Goal: Check status

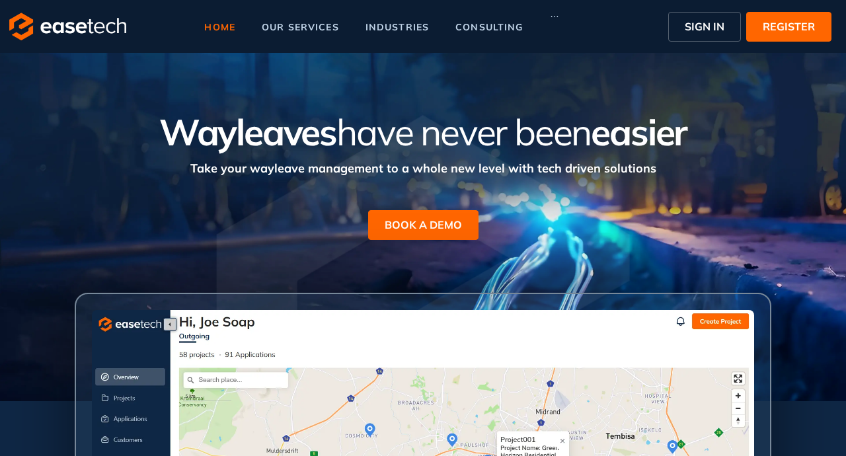
click at [704, 25] on span "SIGN IN" at bounding box center [705, 27] width 40 height 16
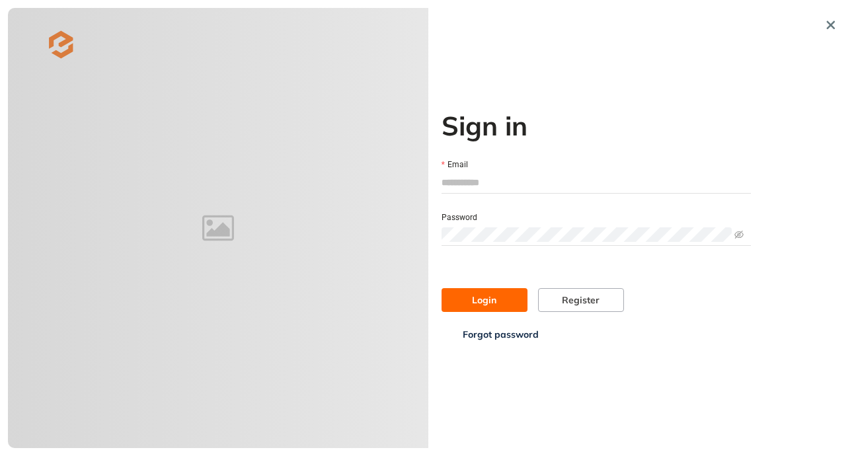
type input "**********"
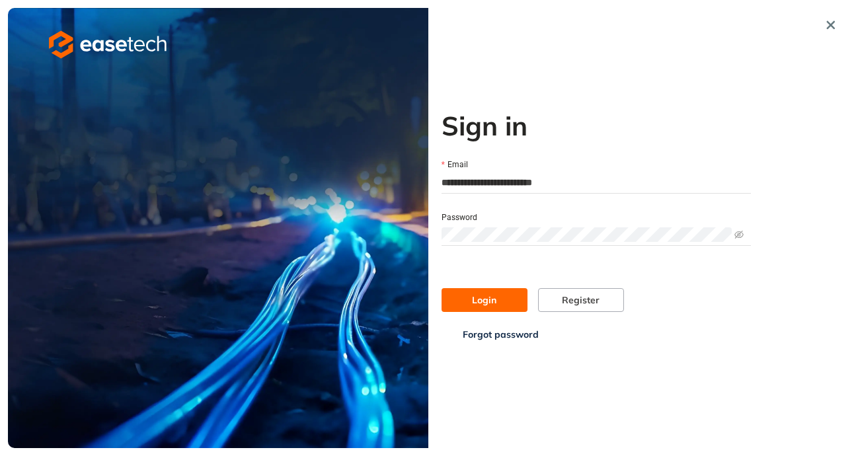
click at [497, 302] on button "Login" at bounding box center [485, 300] width 86 height 24
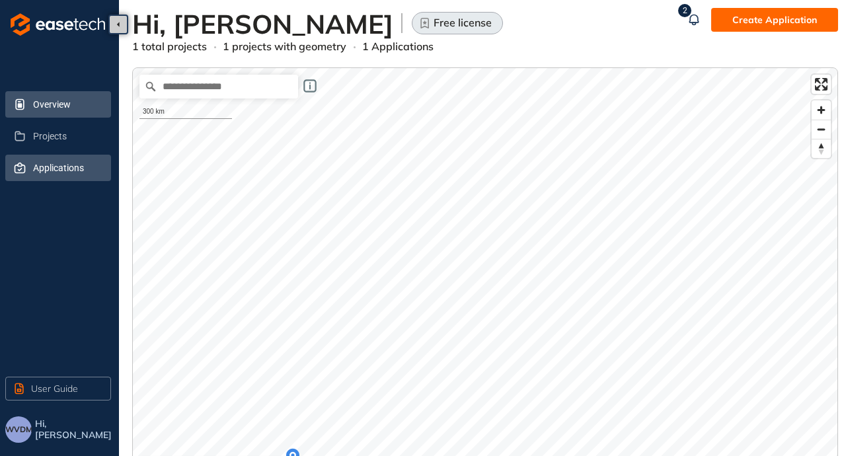
click at [56, 169] on span "Applications" at bounding box center [66, 168] width 67 height 26
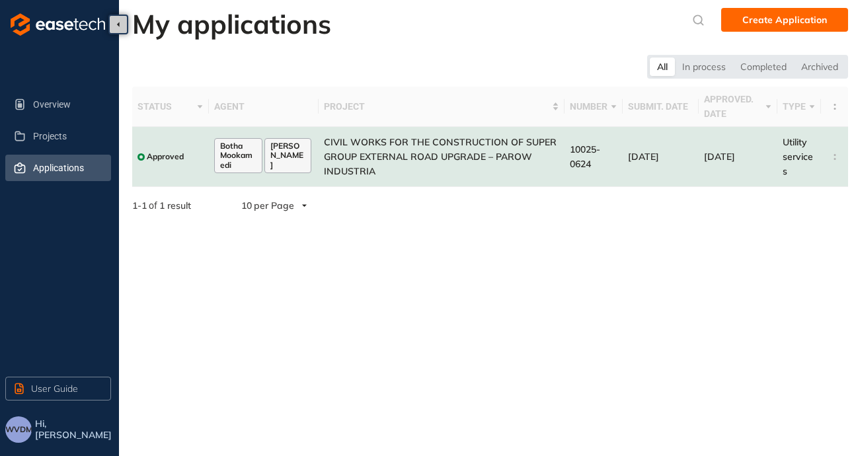
click at [501, 157] on span "CIVIL WORKS FOR THE CONSTRUCTION OF SUPER GROUP EXTERNAL ROAD UPGRADE – PAROW I…" at bounding box center [440, 156] width 233 height 41
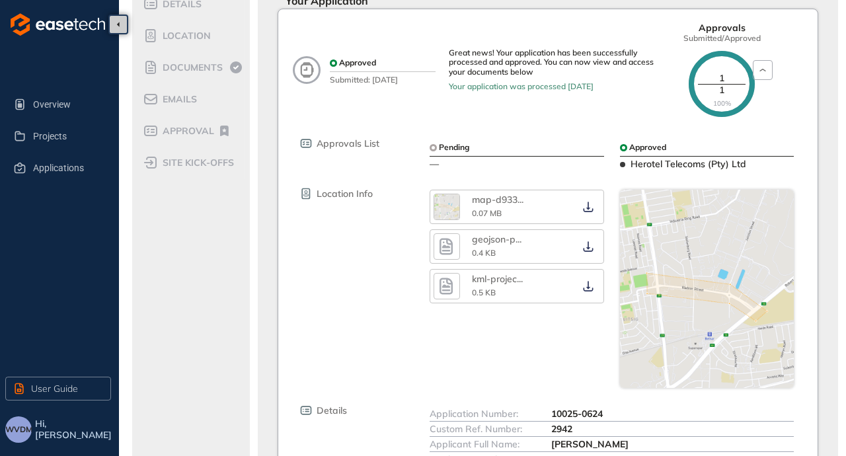
scroll to position [154, 0]
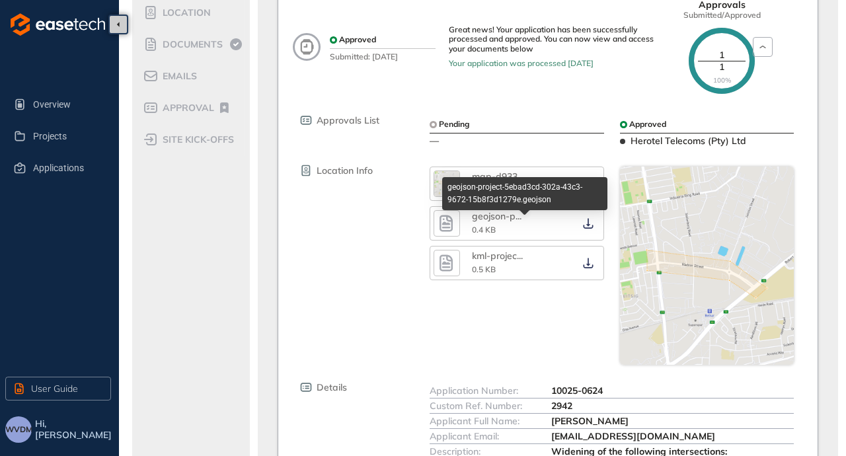
click at [538, 234] on div "geojson-p ... 0.4 KB" at bounding box center [524, 224] width 104 height 26
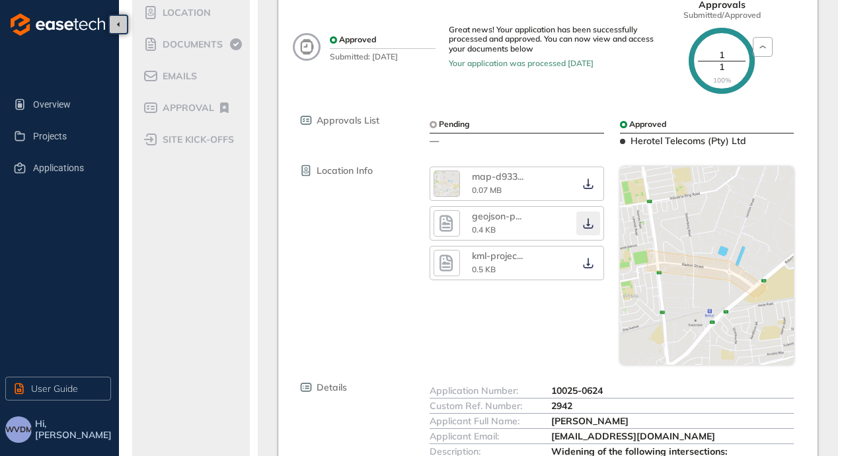
click at [591, 229] on icon "button" at bounding box center [588, 223] width 13 height 11
click at [590, 268] on icon "button" at bounding box center [588, 263] width 13 height 11
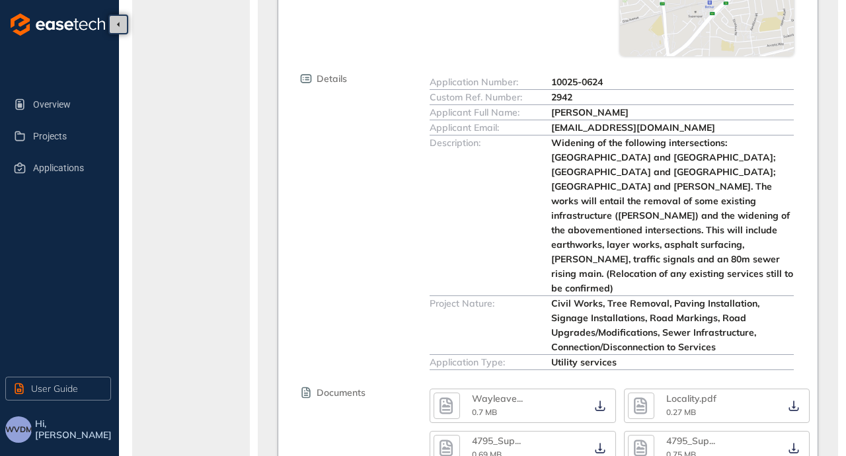
scroll to position [617, 0]
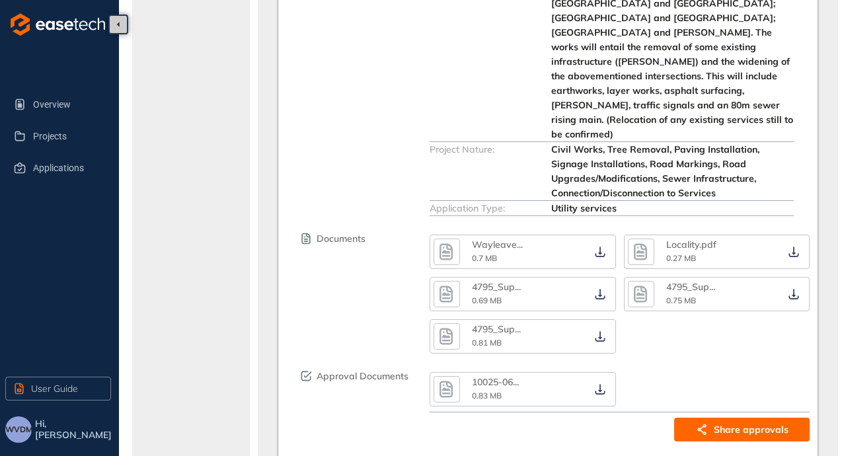
click at [378, 103] on div "Details Application Number: 10025-0624 Custom Ref. Number: 2942 Applicant Full …" at bounding box center [554, 67] width 512 height 298
click at [563, 377] on div "10025-06 ... 0.83 MB" at bounding box center [530, 390] width 116 height 26
click at [604, 384] on icon "button" at bounding box center [600, 389] width 13 height 11
